Goal: Book appointment/travel/reservation

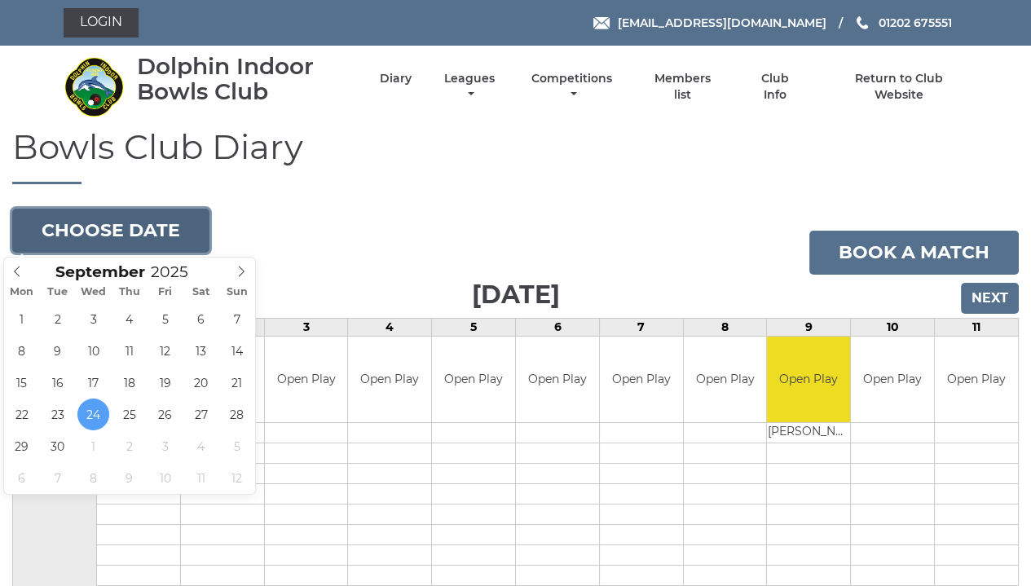
click at [126, 232] on button "Choose date" at bounding box center [110, 231] width 197 height 44
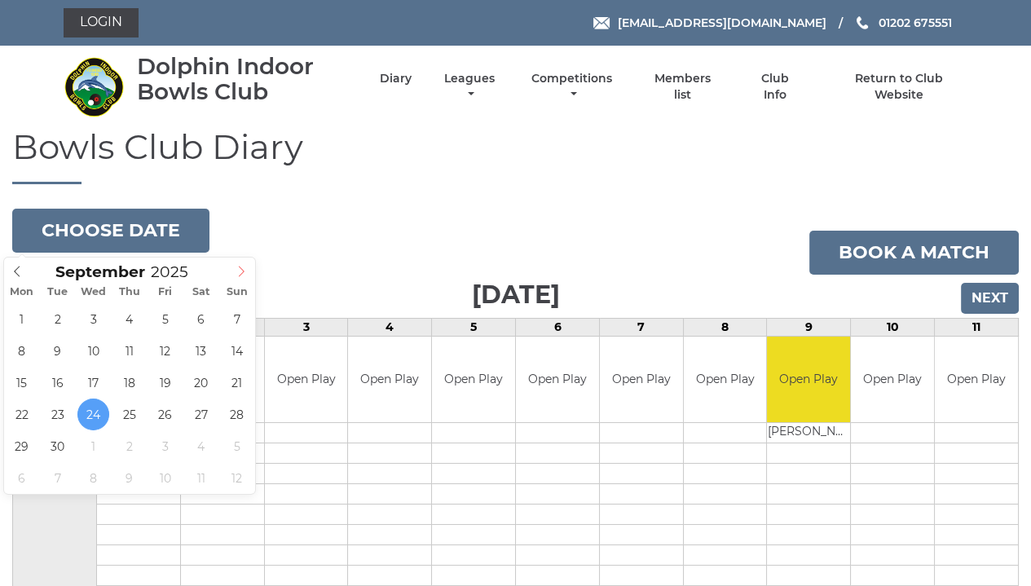
click at [238, 276] on icon at bounding box center [241, 271] width 11 height 11
type input "2025-10-07"
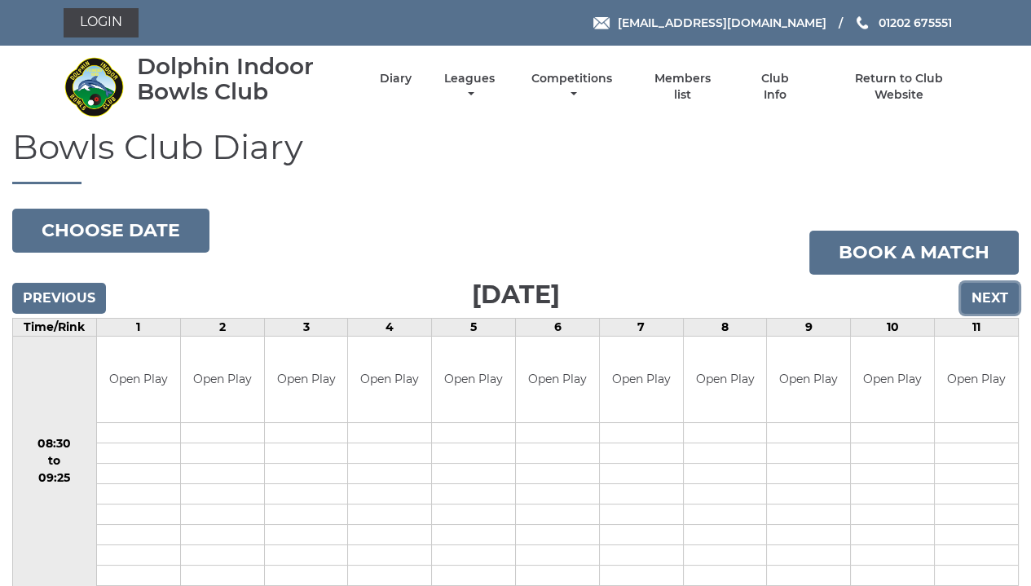
click at [988, 291] on input "Next" at bounding box center [990, 298] width 58 height 31
click at [1002, 301] on input "Next" at bounding box center [990, 298] width 58 height 31
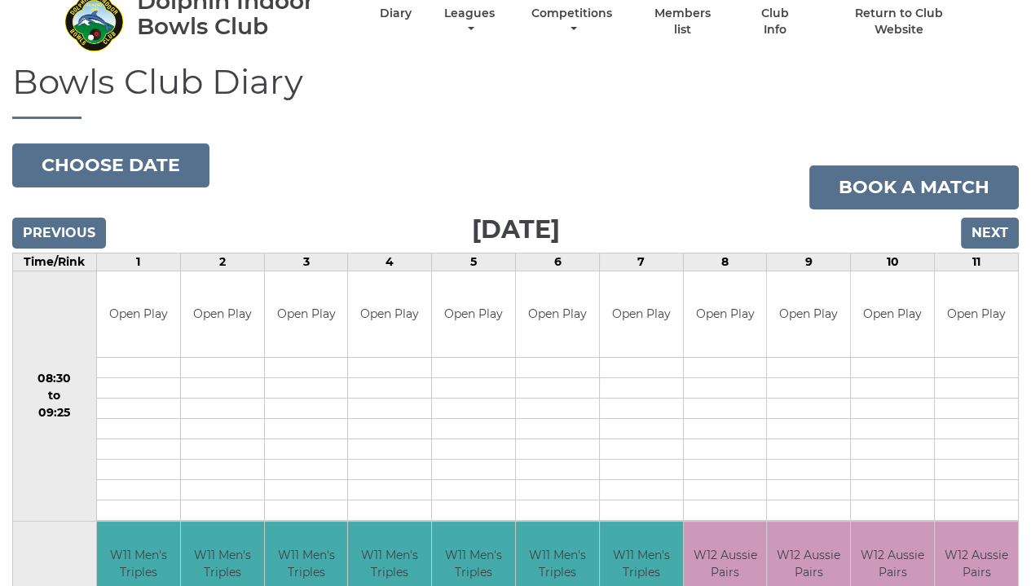
scroll to position [52, 0]
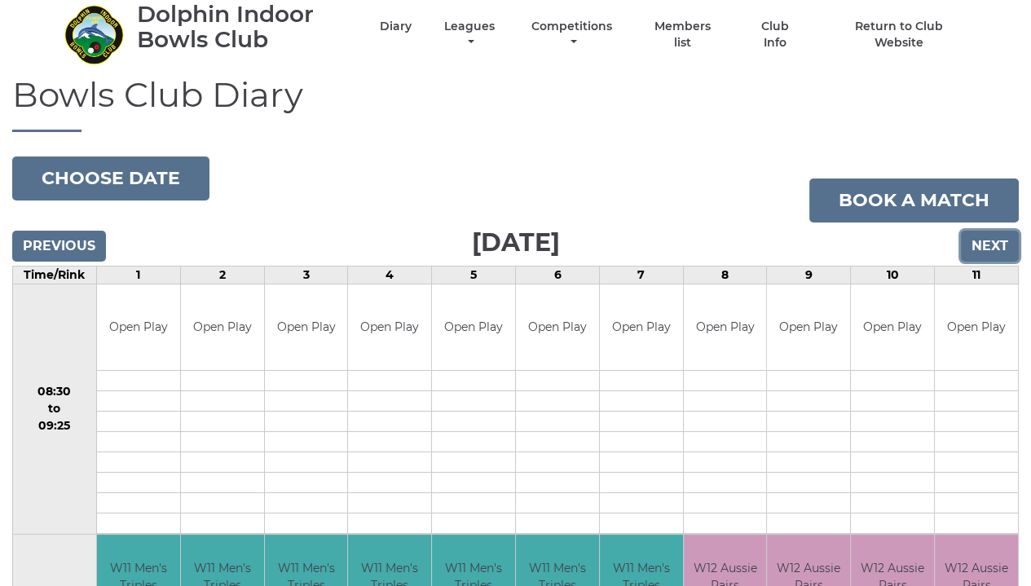
click at [1014, 241] on input "Next" at bounding box center [990, 246] width 58 height 31
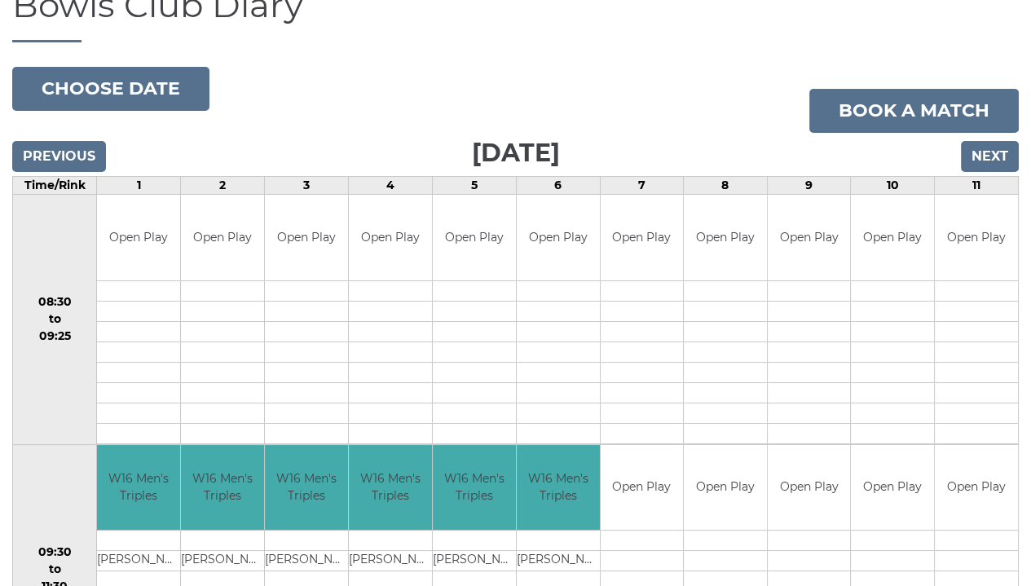
scroll to position [141, 0]
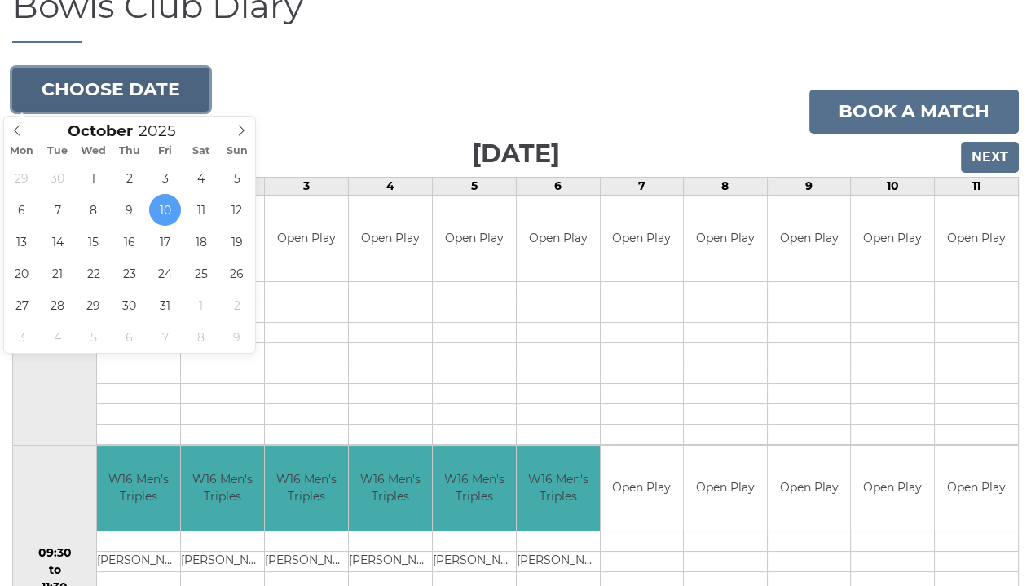
click at [167, 94] on button "Choose date" at bounding box center [110, 90] width 197 height 44
type input "2025-10-06"
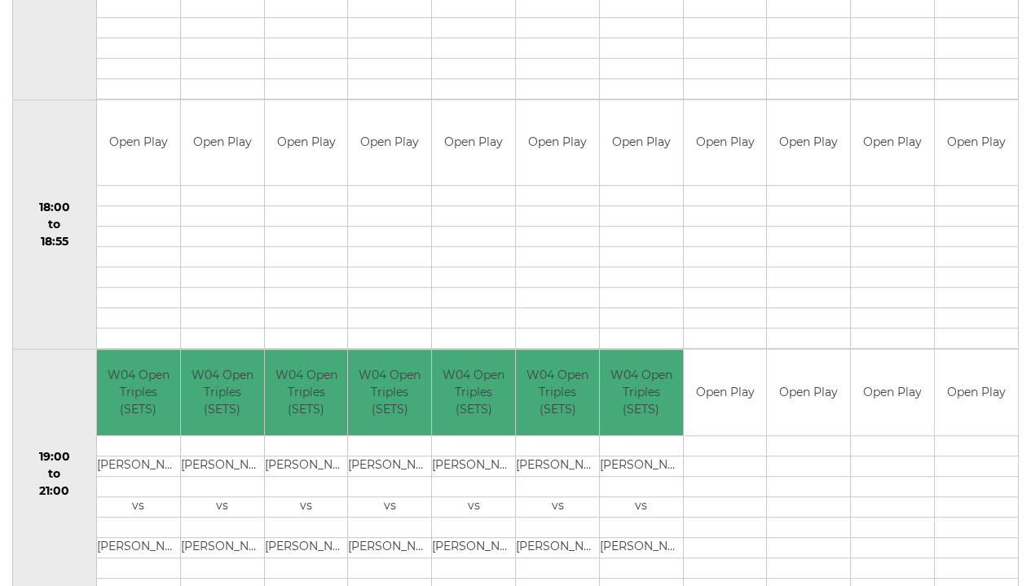
scroll to position [1539, 0]
